Goal: Information Seeking & Learning: Learn about a topic

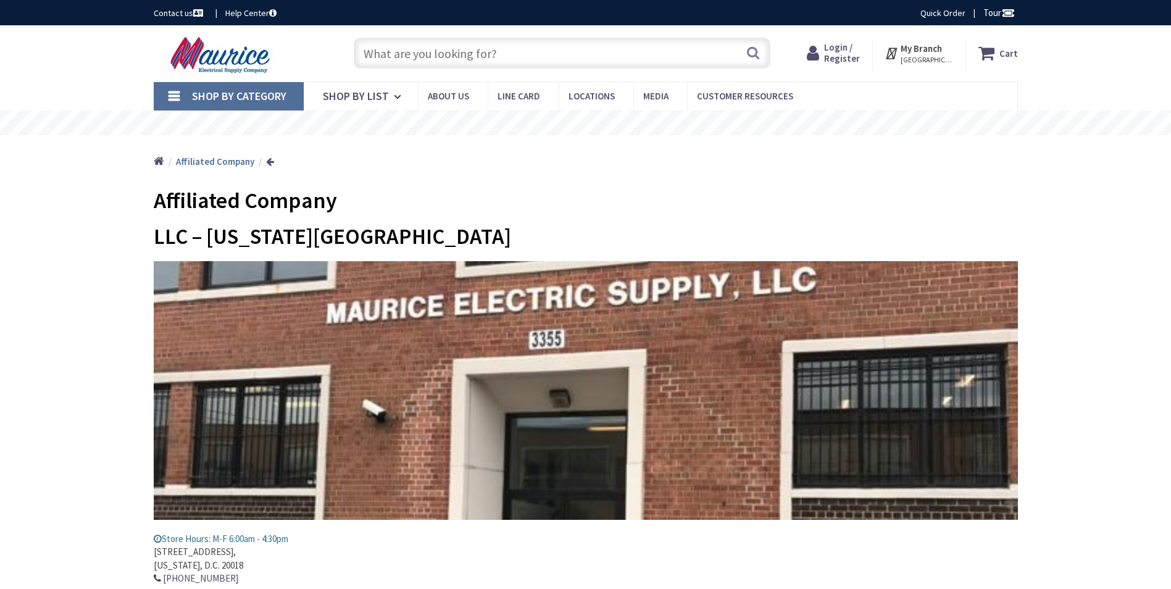
type input "[GEOGRAPHIC_DATA][PERSON_NAME], [GEOGRAPHIC_DATA]"
click at [376, 93] on span "Shop By List" at bounding box center [356, 96] width 66 height 14
drag, startPoint x: 416, startPoint y: 47, endPoint x: 416, endPoint y: 55, distance: 8.0
click at [416, 49] on input "text" at bounding box center [562, 53] width 417 height 31
type input "Boxes"
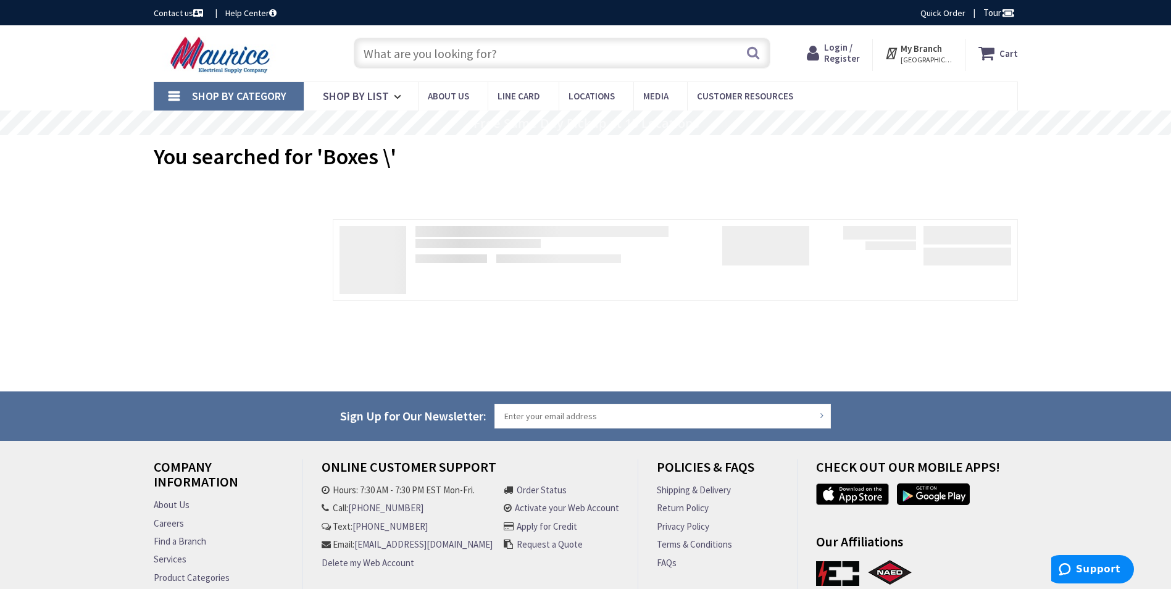
click at [169, 94] on link "Shop By Category" at bounding box center [229, 96] width 150 height 28
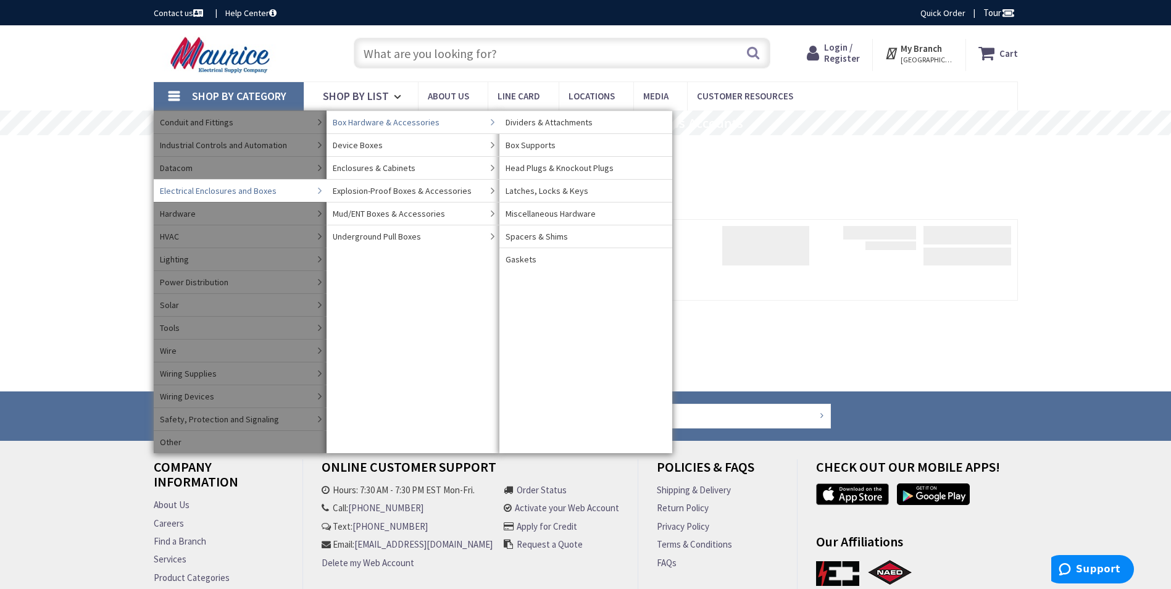
click at [392, 120] on span "Box Hardware & Accessories" at bounding box center [386, 122] width 107 height 12
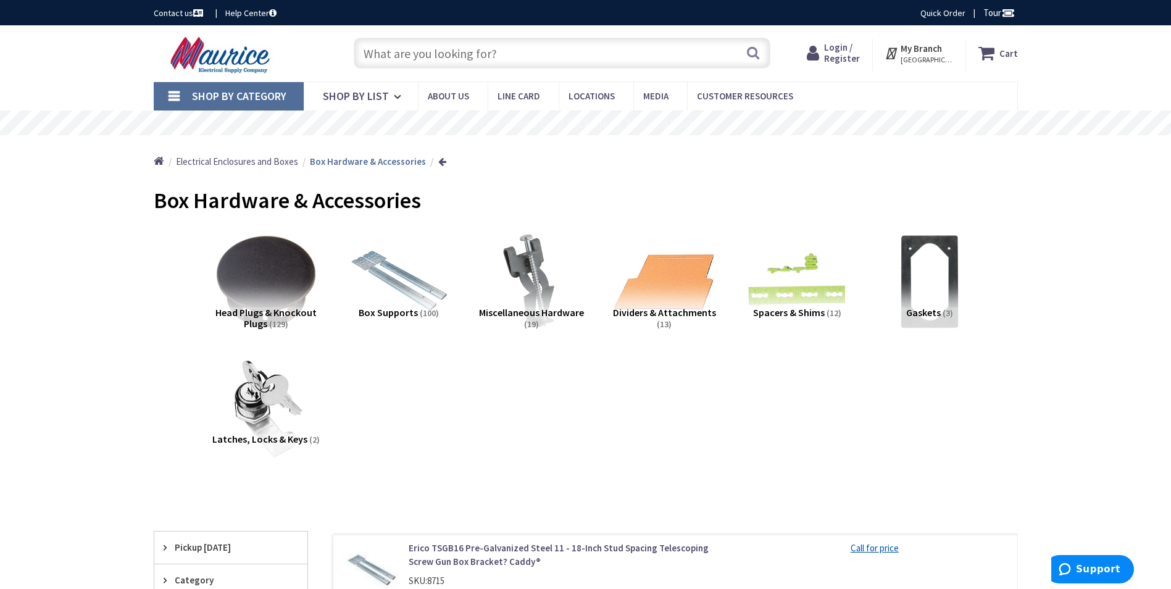
click at [182, 94] on link "Shop By Category" at bounding box center [229, 96] width 150 height 28
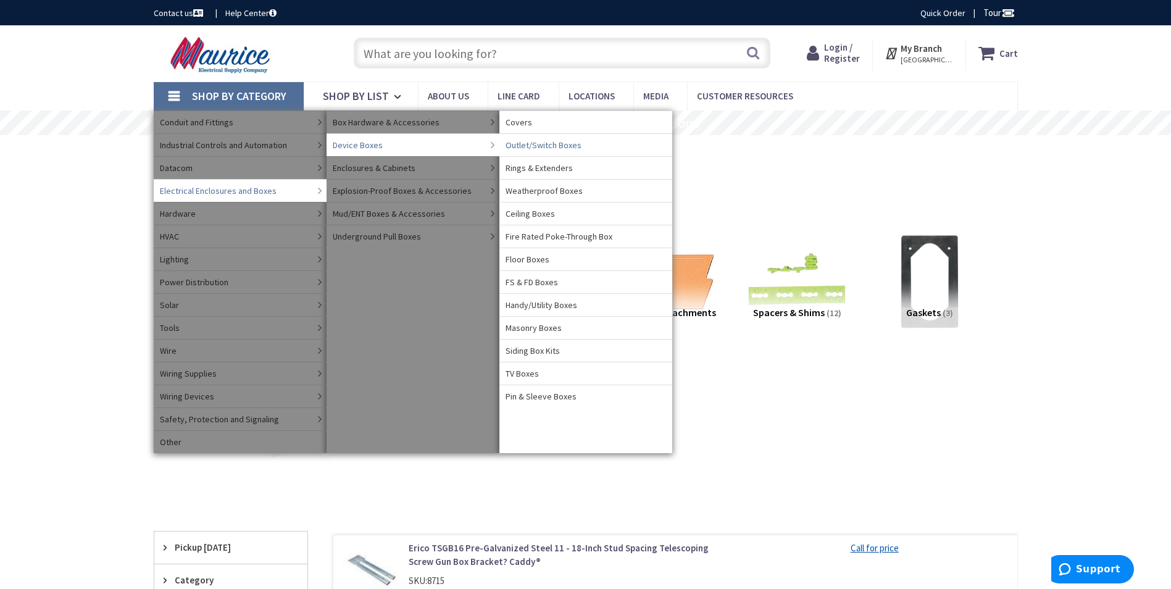
click at [560, 145] on span "Outlet/Switch Boxes" at bounding box center [544, 145] width 76 height 12
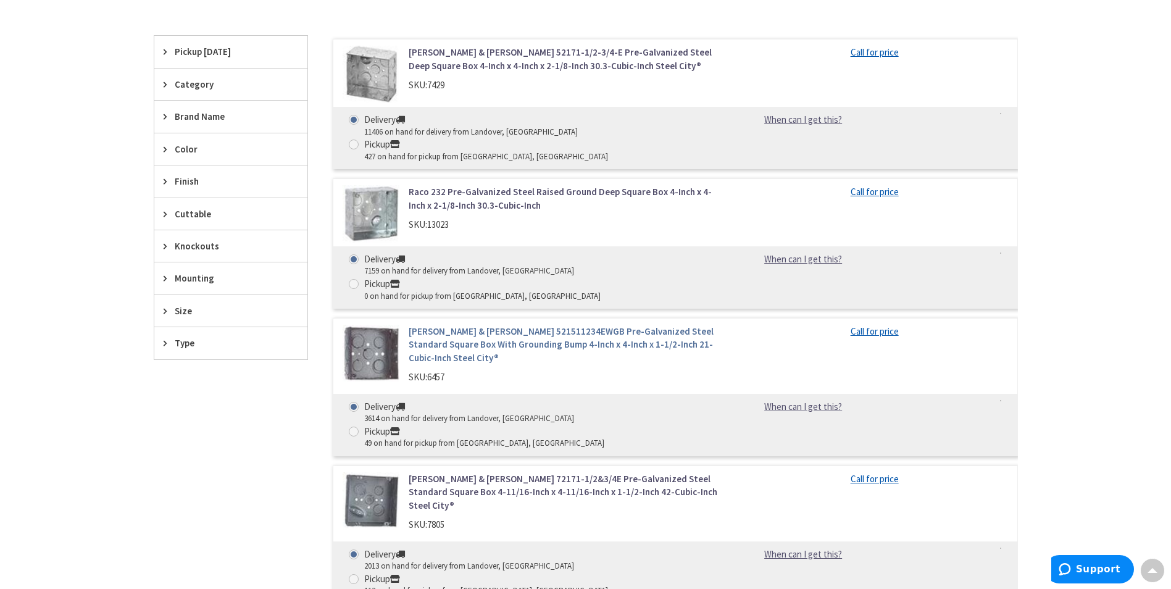
scroll to position [370, 0]
click at [441, 184] on link "Raco 232 Pre-Galvanized Steel Raised Ground Deep Square Box 4-Inch x 4-Inch x 2…" at bounding box center [566, 197] width 314 height 27
click at [458, 184] on link "Raco 232 Pre-Galvanized Steel Raised Ground Deep Square Box 4-Inch x 4-Inch x 2…" at bounding box center [566, 197] width 314 height 27
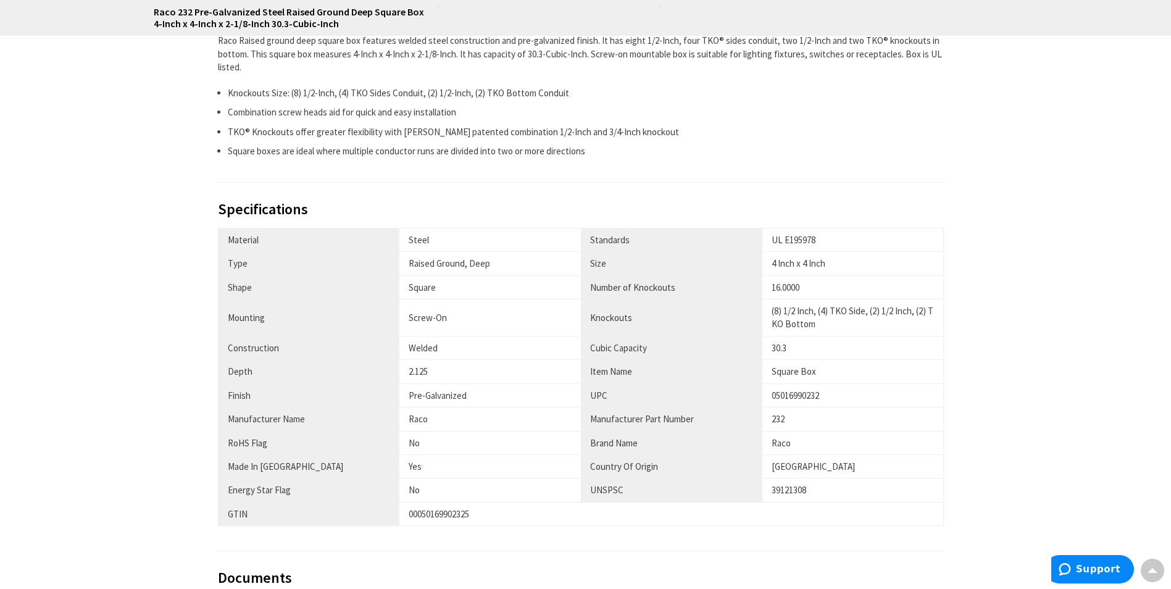
scroll to position [864, 0]
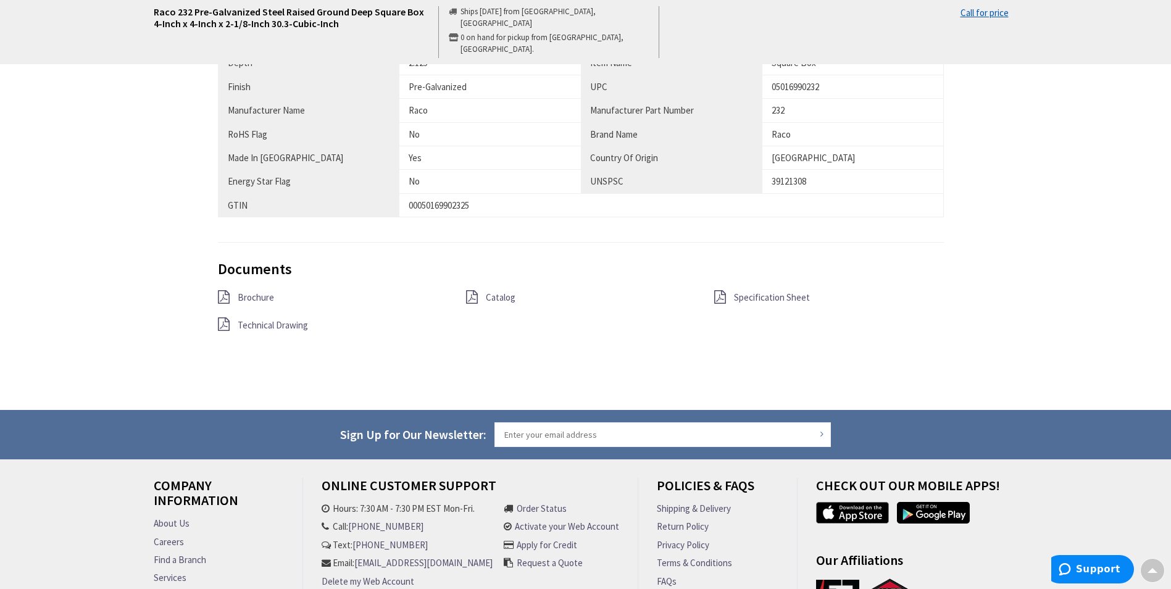
click at [264, 298] on span "Brochure" at bounding box center [256, 297] width 36 height 12
drag, startPoint x: 751, startPoint y: 288, endPoint x: 759, endPoint y: 297, distance: 11.9
click at [751, 288] on div "Documents Brochure Catalog Specification Sheet Technical Drawing" at bounding box center [581, 312] width 727 height 102
click at [759, 297] on span "Specification Sheet" at bounding box center [772, 297] width 76 height 12
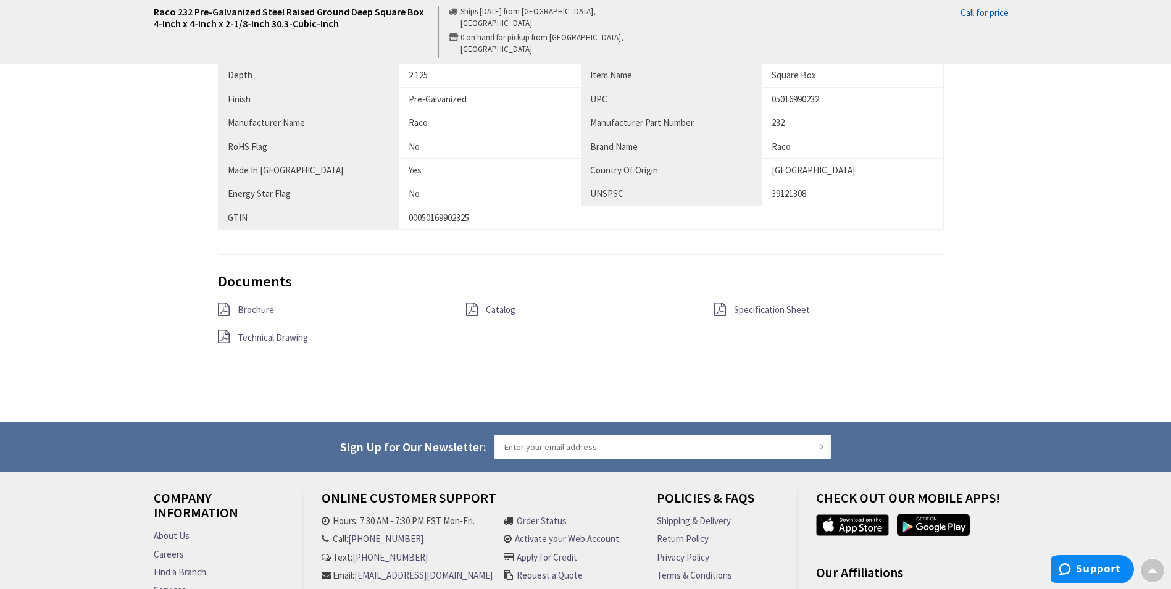
click at [502, 307] on span "Catalog" at bounding box center [501, 310] width 30 height 12
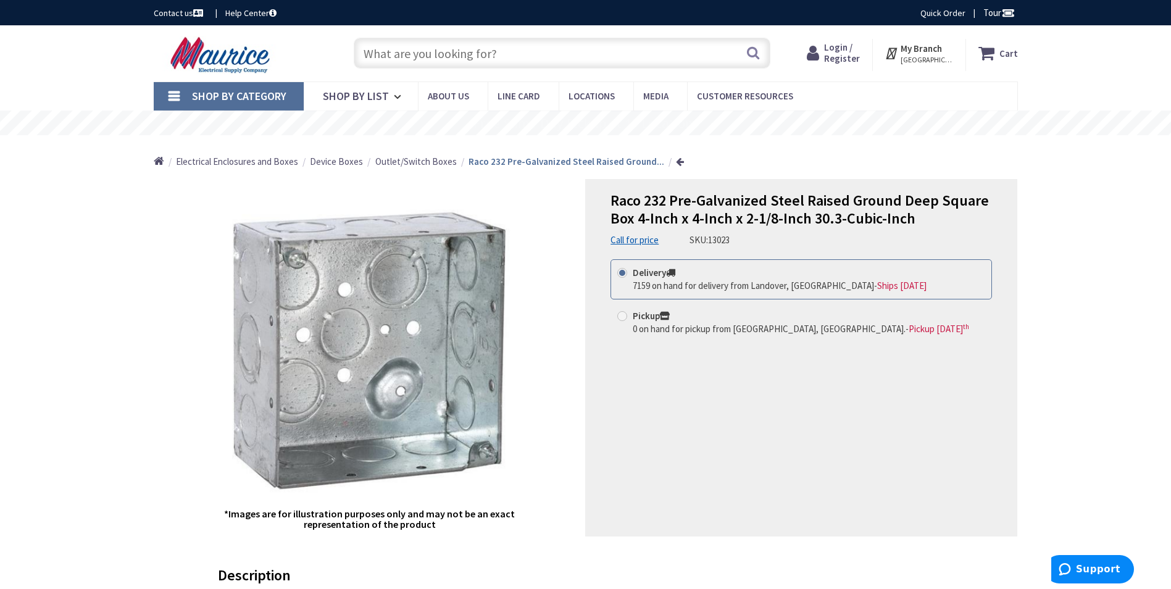
click at [182, 91] on link "Shop By Category" at bounding box center [229, 96] width 150 height 28
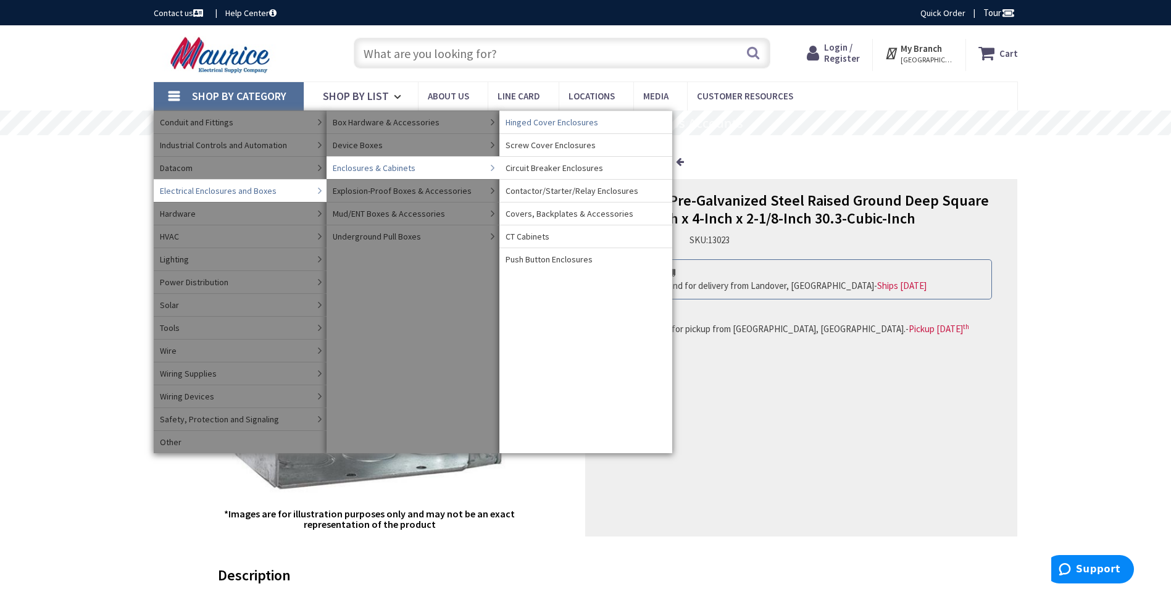
click at [535, 120] on span "Hinged Cover Enclosures" at bounding box center [552, 122] width 93 height 12
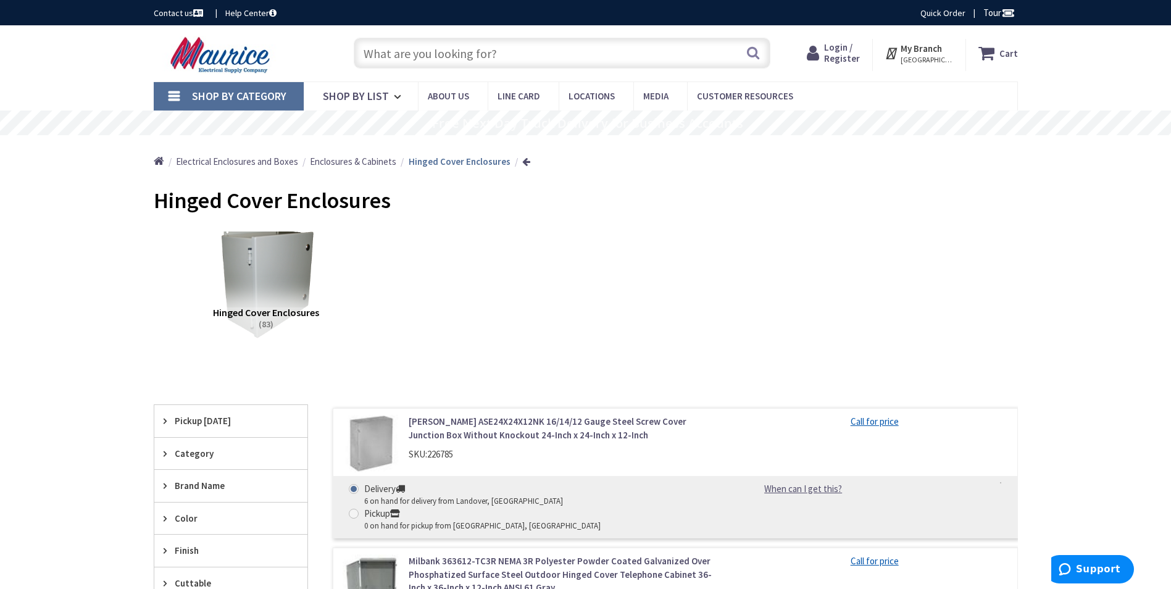
click at [264, 298] on img at bounding box center [266, 281] width 112 height 112
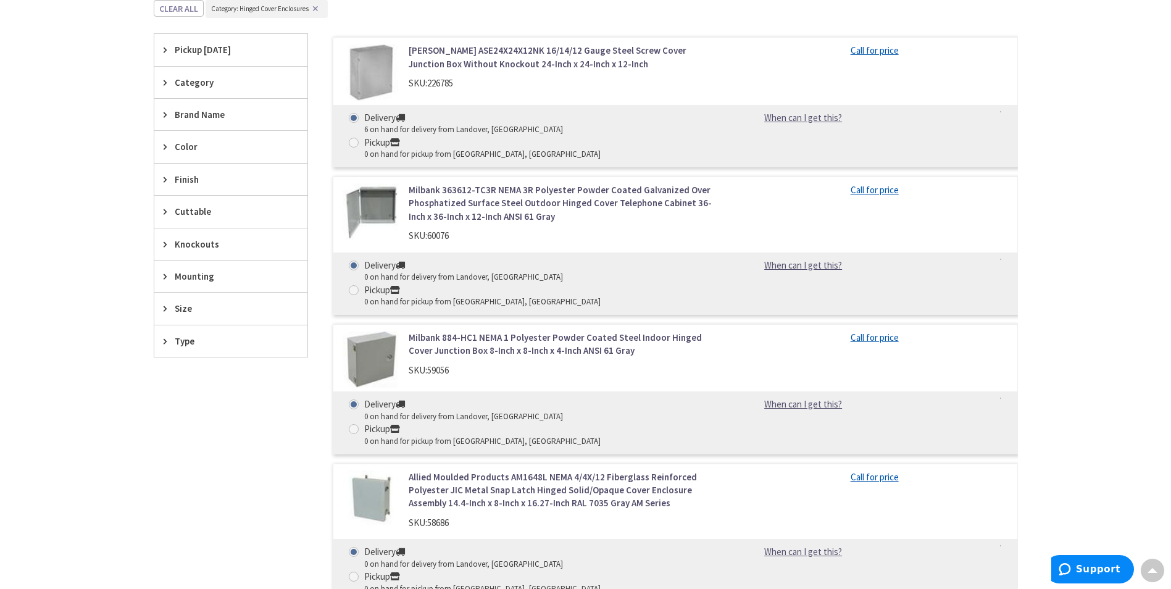
scroll to position [135, 0]
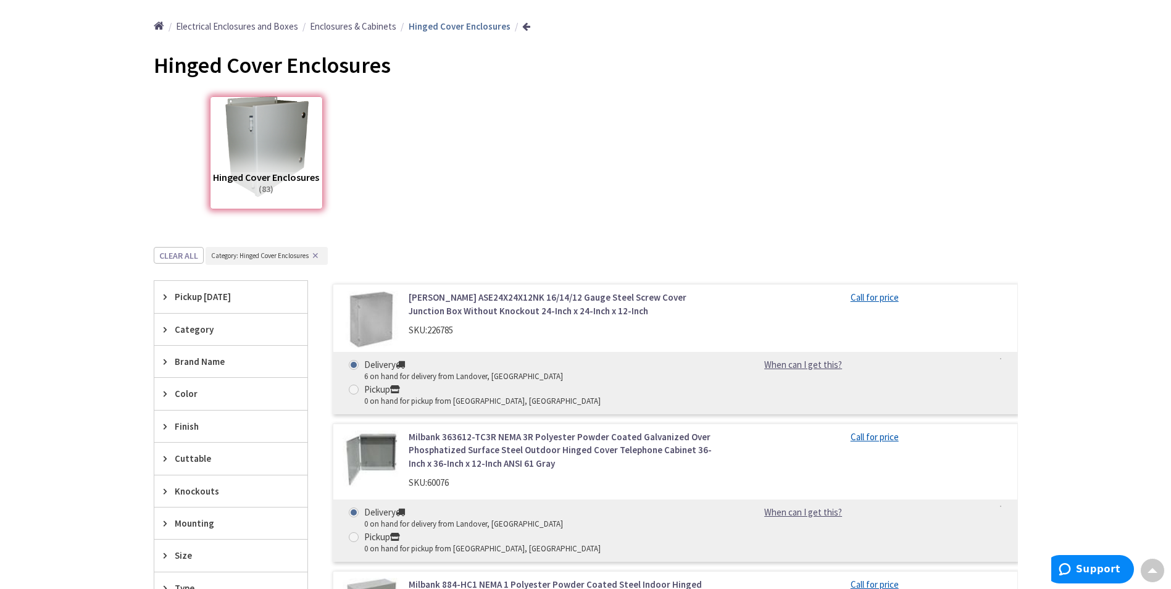
click at [426, 315] on link "[PERSON_NAME] ASE24X24X12NK 16/14/12 Gauge Steel Screw Cover Junction Box Witho…" at bounding box center [566, 304] width 314 height 27
click at [460, 297] on link "[PERSON_NAME] ASE24X24X12NK 16/14/12 Gauge Steel Screw Cover Junction Box Witho…" at bounding box center [566, 304] width 314 height 27
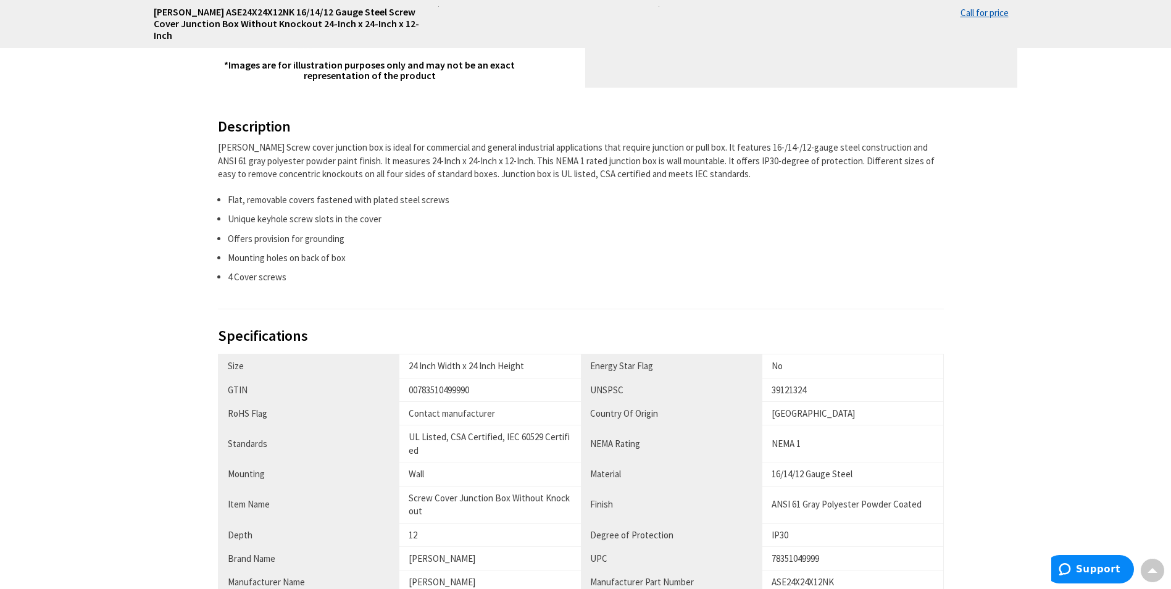
scroll to position [679, 0]
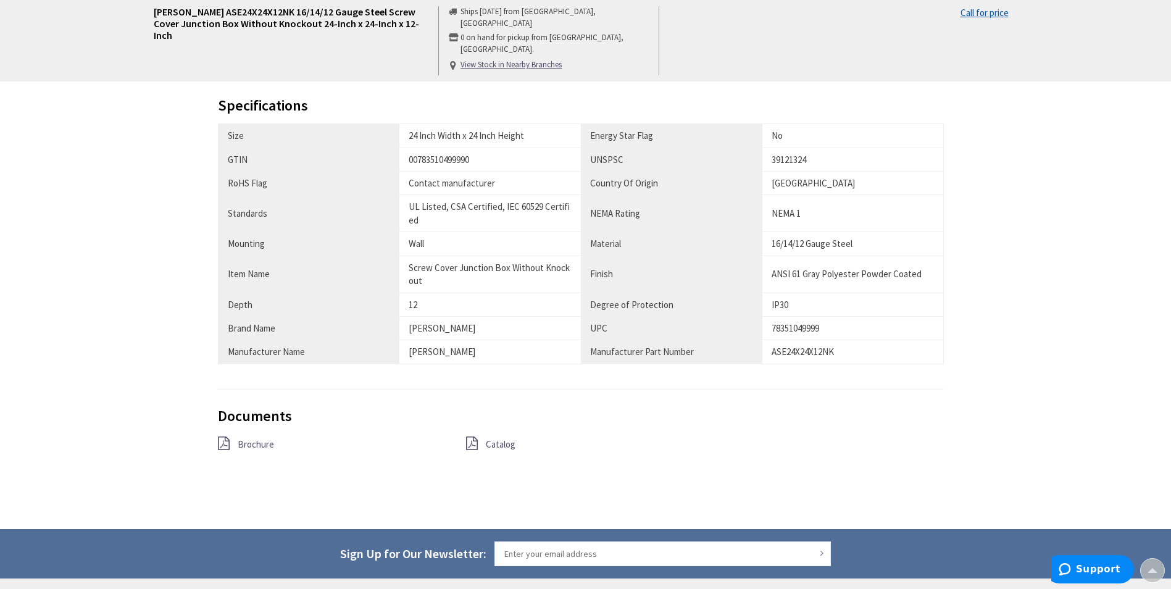
click at [244, 445] on span "Brochure" at bounding box center [256, 444] width 36 height 12
click at [505, 445] on span "Catalog" at bounding box center [501, 444] width 30 height 12
